Goal: Task Accomplishment & Management: Manage account settings

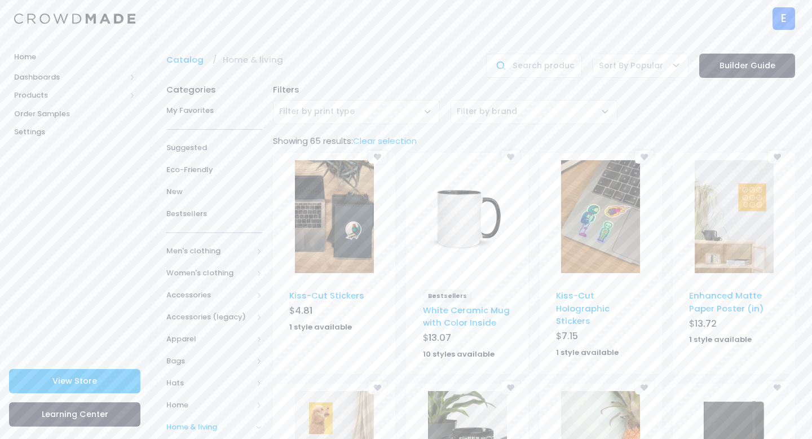
scroll to position [38, 0]
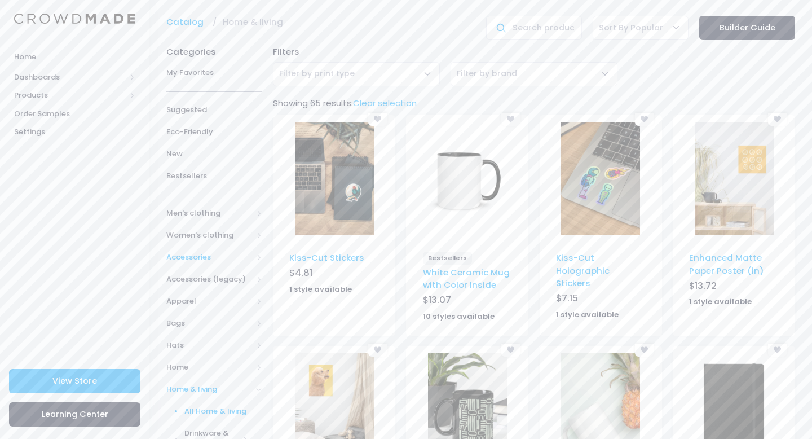
click at [188, 261] on span "Accessories" at bounding box center [209, 257] width 86 height 11
click at [205, 317] on link "Footwear" at bounding box center [207, 323] width 111 height 22
click at [224, 341] on span "All Footwear" at bounding box center [219, 345] width 58 height 11
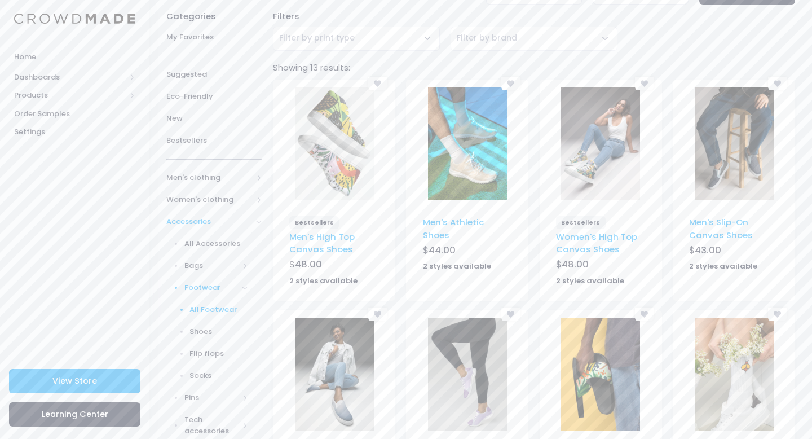
scroll to position [78, 0]
